Goal: Task Accomplishment & Management: Manage account settings

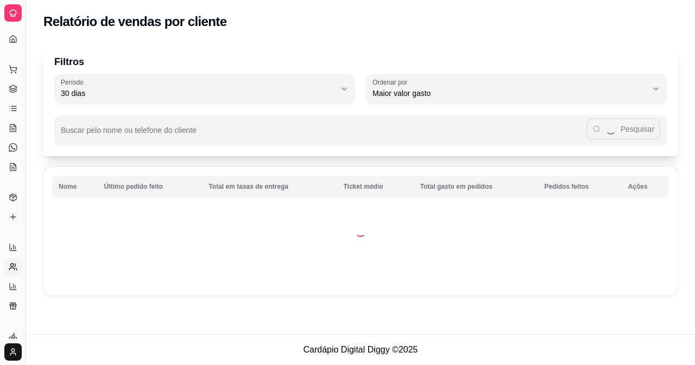
select select "30"
select select "HIGHEST_TOTAL_SPENT_WITH_ORDERS"
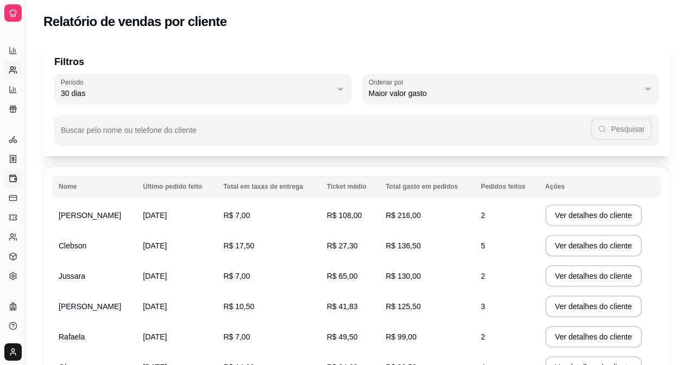
click at [10, 176] on icon at bounding box center [13, 179] width 7 height 6
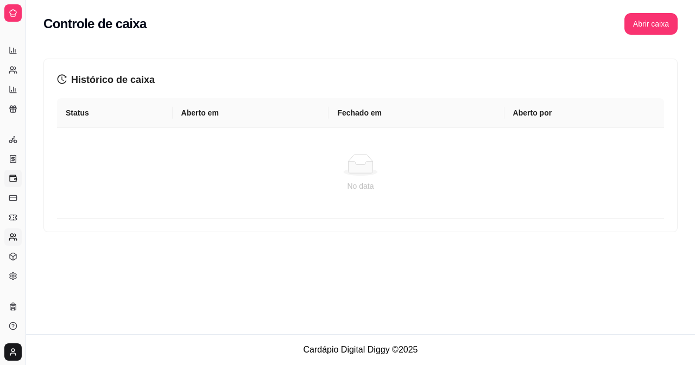
click at [15, 237] on icon at bounding box center [13, 237] width 9 height 9
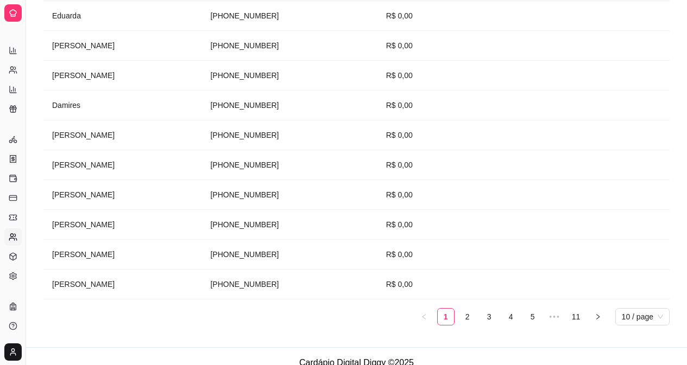
scroll to position [223, 0]
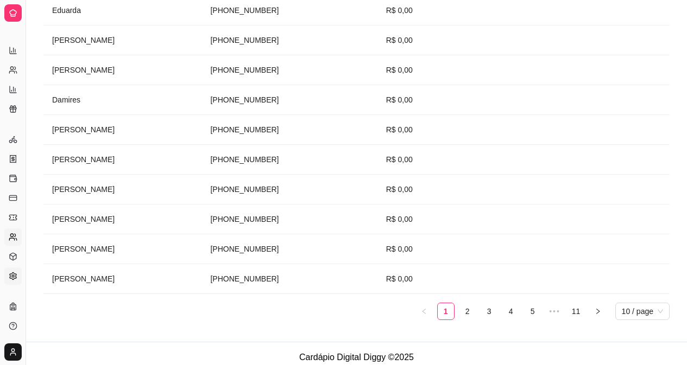
click at [10, 272] on icon at bounding box center [13, 276] width 9 height 9
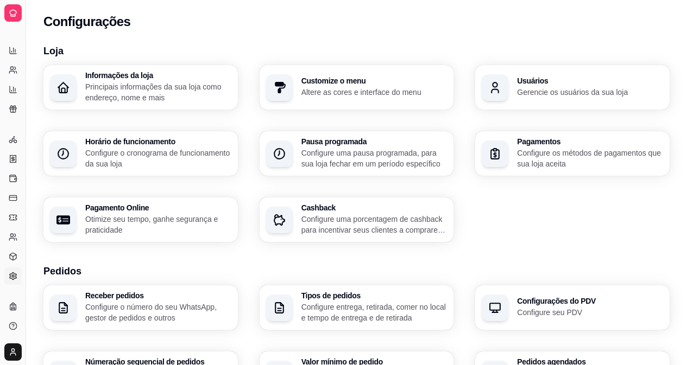
click at [13, 12] on icon at bounding box center [13, 13] width 9 height 9
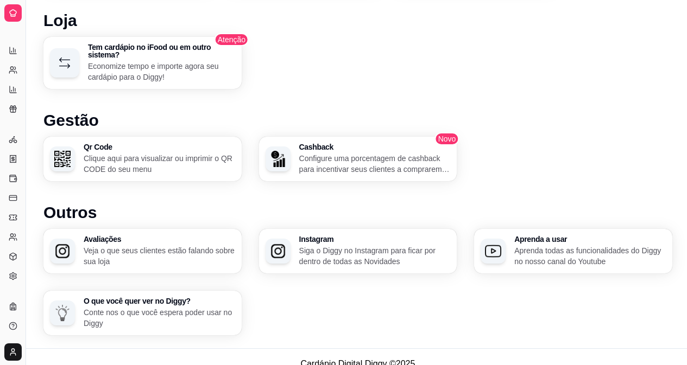
scroll to position [609, 0]
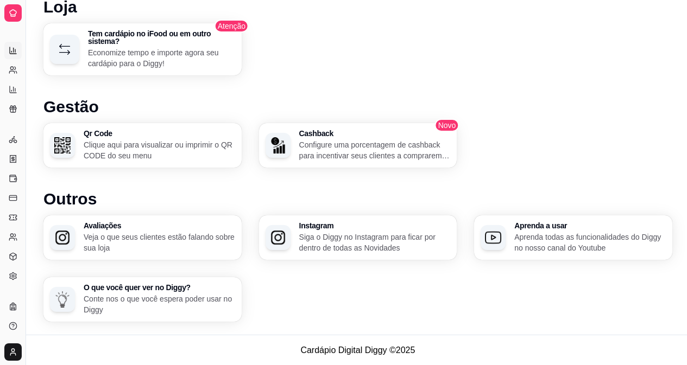
click at [10, 44] on link "Relatórios de vendas" at bounding box center [12, 50] width 17 height 17
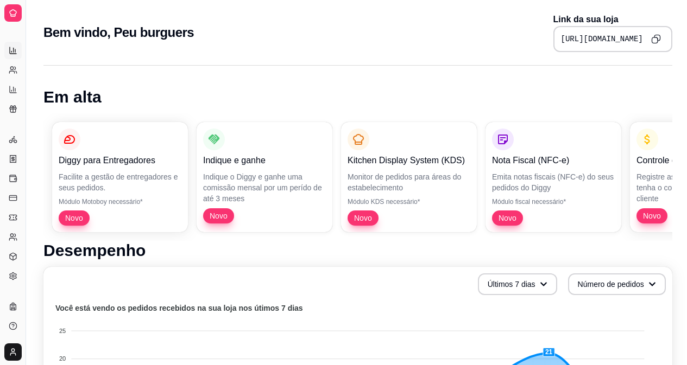
select select "ALL"
select select "0"
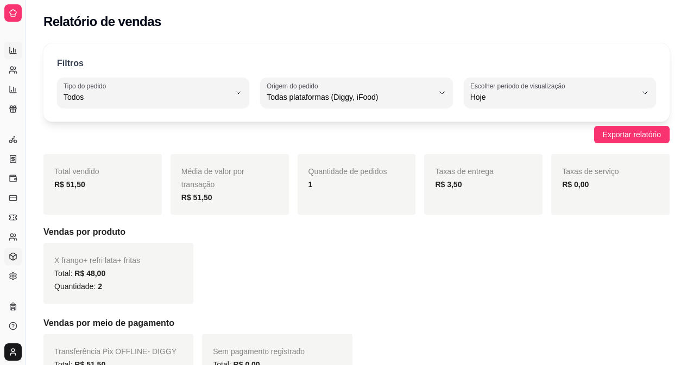
click at [10, 256] on icon at bounding box center [13, 256] width 7 height 7
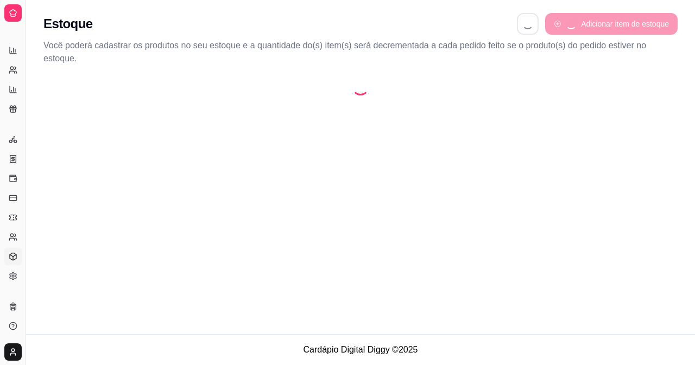
select select "QUANTITY_ORDER"
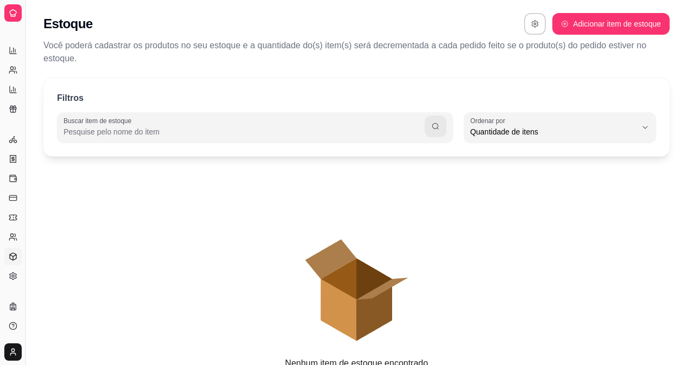
scroll to position [10, 0]
click at [538, 27] on button "button" at bounding box center [534, 24] width 21 height 21
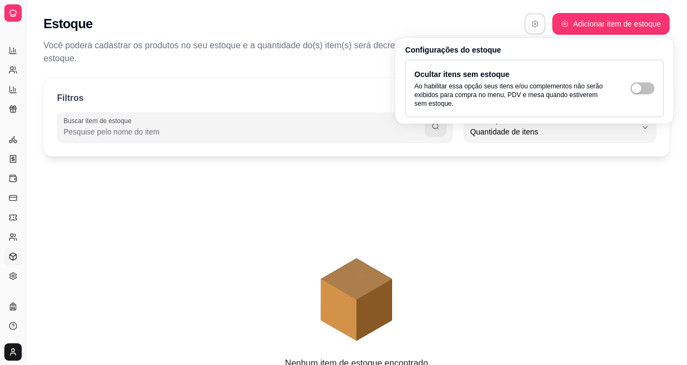
select select "ALL"
select select "0"
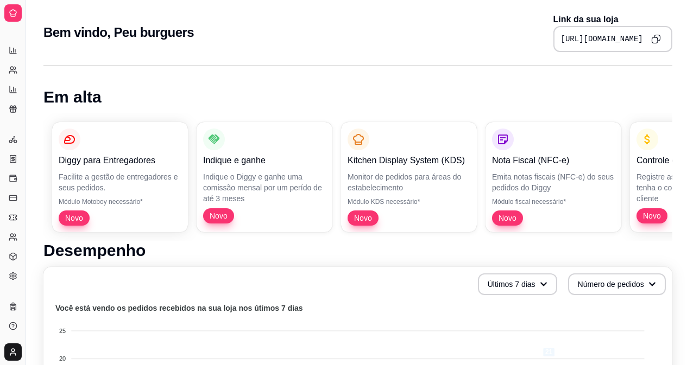
scroll to position [609, 0]
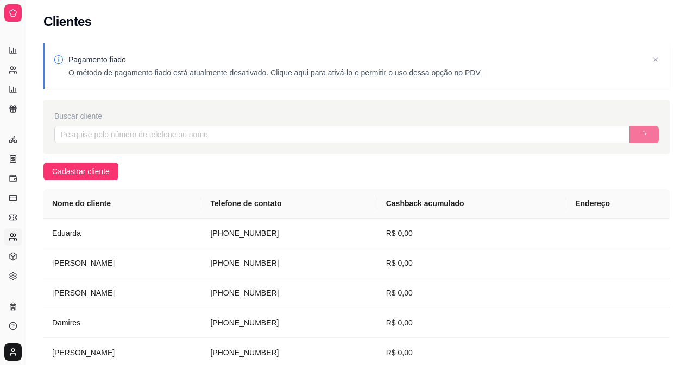
scroll to position [223, 0]
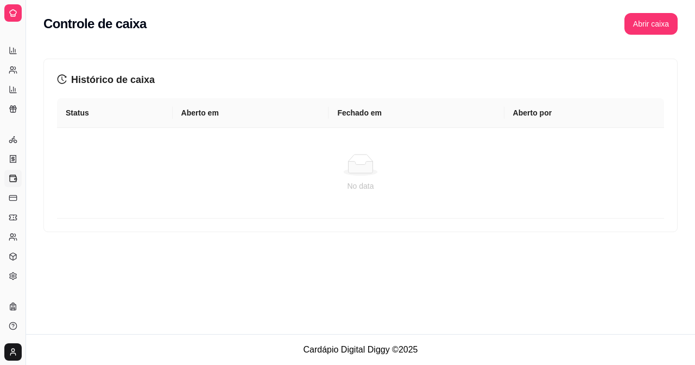
select select "30"
select select "HIGHEST_TOTAL_SPENT_WITH_ORDERS"
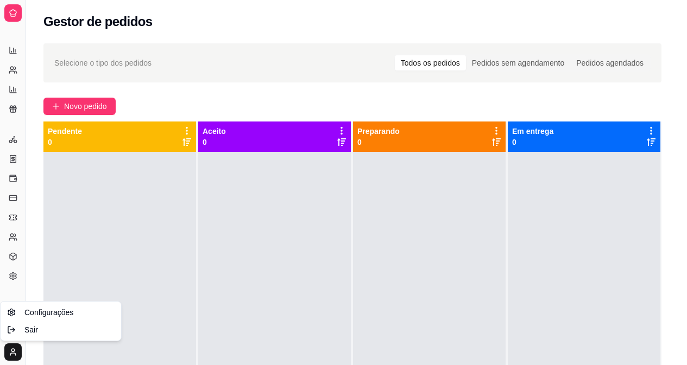
click at [5, 351] on html "Diggy Sistema de Gestão P Peu burguers ... Loja aberta Plano Essencial + Mesas …" at bounding box center [343, 182] width 687 height 365
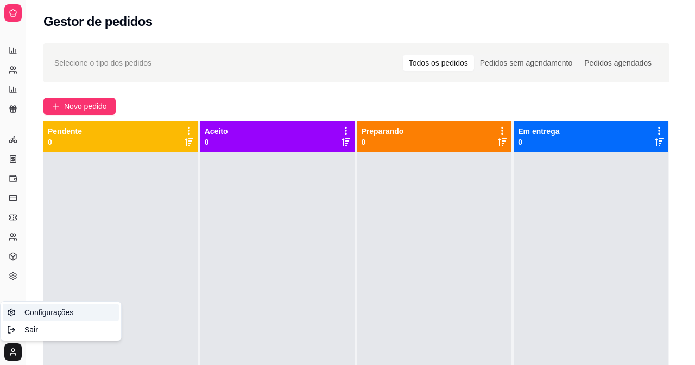
click at [43, 308] on span "Configurações" at bounding box center [48, 312] width 49 height 11
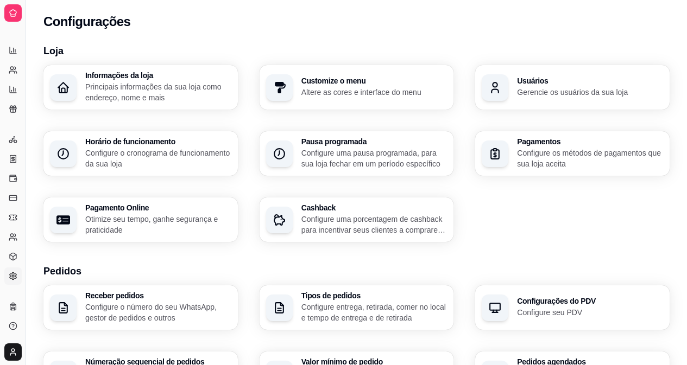
click at [612, 158] on p "Configure os métodos de pagamentos que sua loja aceita" at bounding box center [590, 159] width 146 height 22
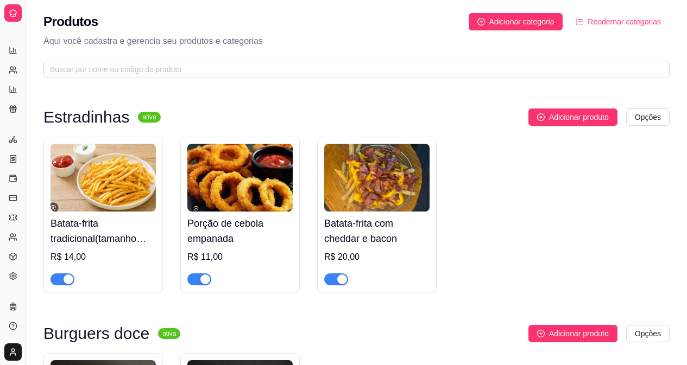
scroll to position [2993, 0]
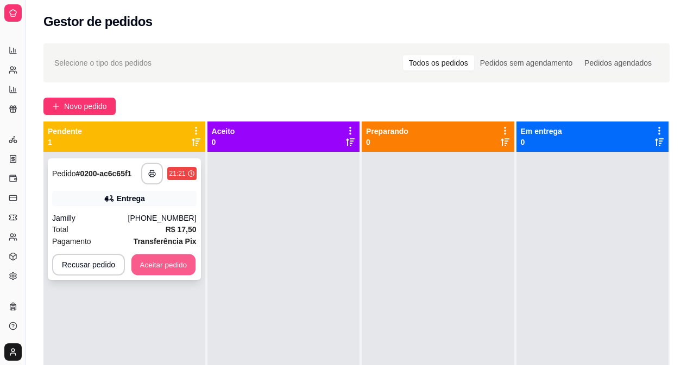
click at [172, 267] on button "Aceitar pedido" at bounding box center [163, 265] width 64 height 21
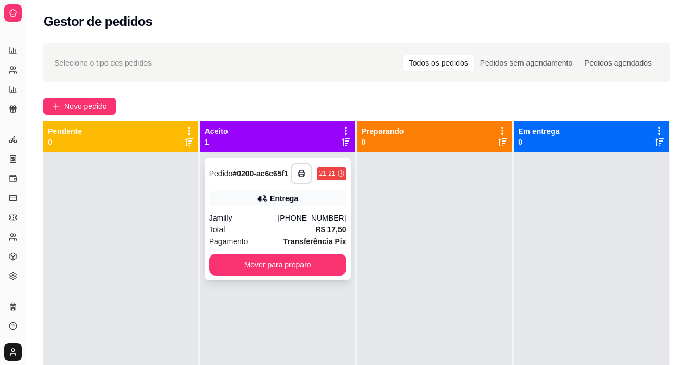
click at [293, 179] on button "button" at bounding box center [301, 174] width 22 height 22
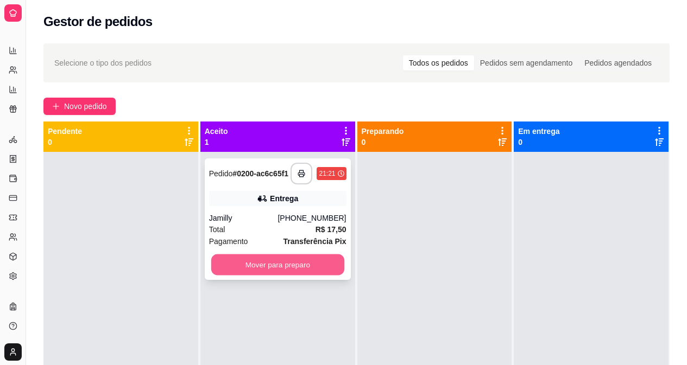
click at [324, 263] on button "Mover para preparo" at bounding box center [277, 265] width 133 height 21
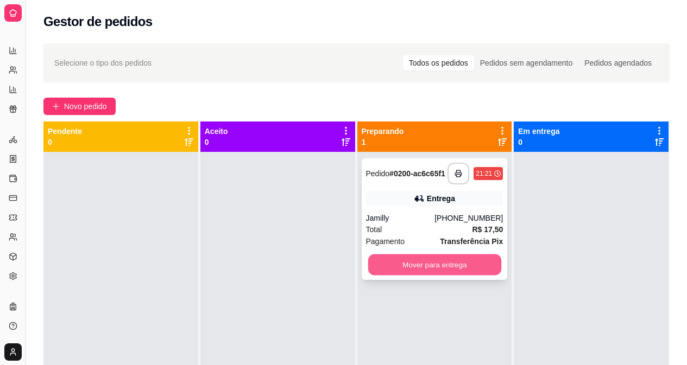
click at [396, 273] on button "Mover para entrega" at bounding box center [433, 265] width 133 height 21
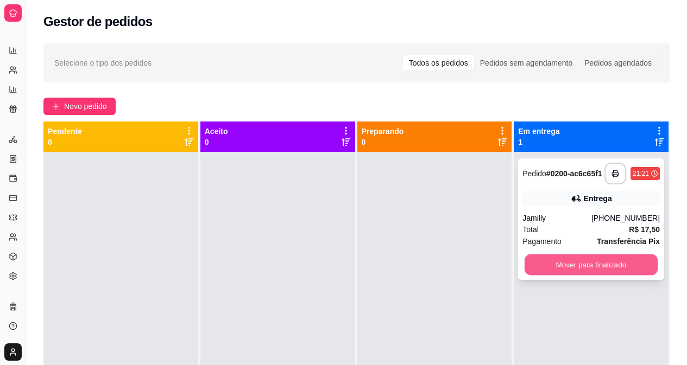
click at [581, 262] on button "Mover para finalizado" at bounding box center [590, 265] width 133 height 21
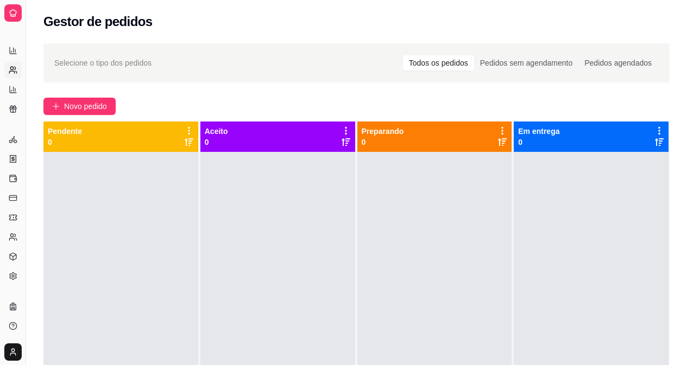
click at [20, 66] on link "Relatório de clientes" at bounding box center [12, 69] width 17 height 17
select select "30"
select select "HIGHEST_TOTAL_SPENT_WITH_ORDERS"
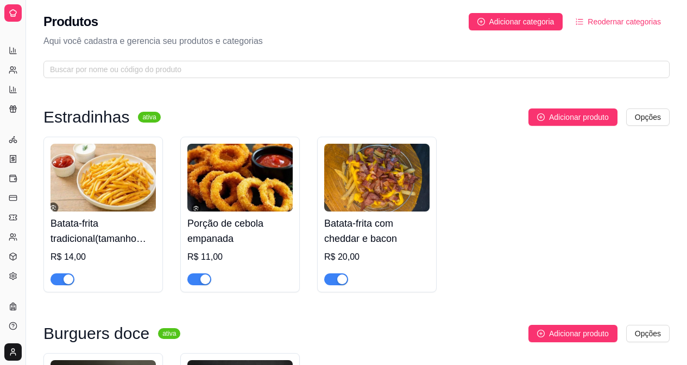
scroll to position [2993, 0]
